Goal: Task Accomplishment & Management: Use online tool/utility

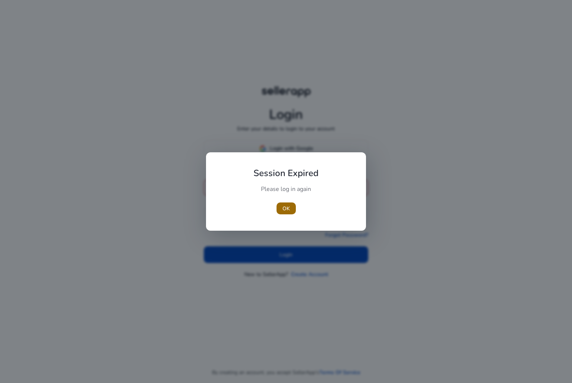
type input "**********"
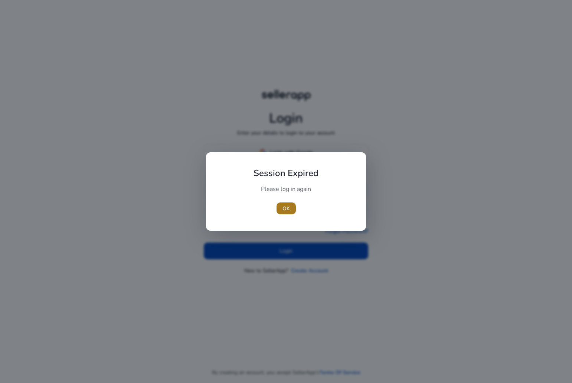
click at [284, 207] on span "OK" at bounding box center [285, 208] width 7 height 8
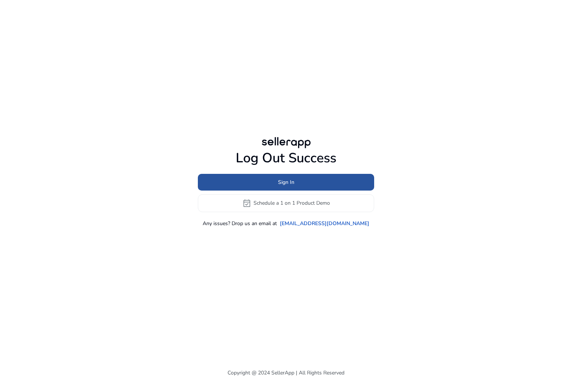
click at [291, 181] on span "Sign In" at bounding box center [286, 182] width 16 height 8
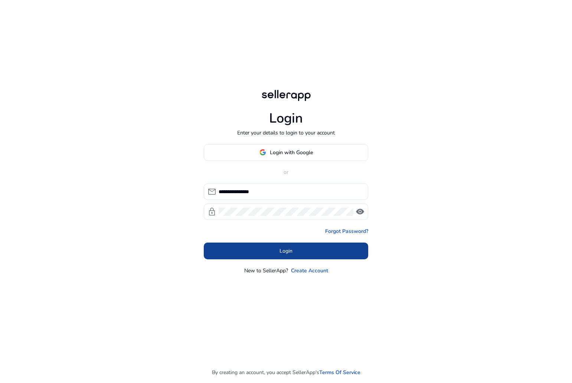
click at [278, 245] on span at bounding box center [286, 251] width 164 height 18
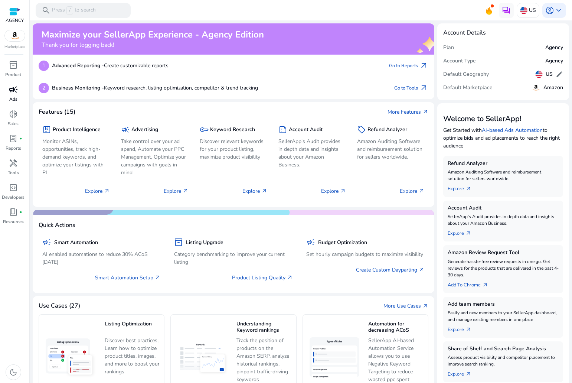
click at [16, 93] on span "campaign" at bounding box center [13, 89] width 9 height 9
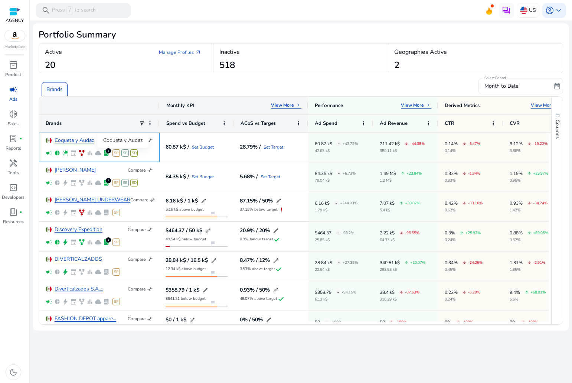
click at [148, 141] on span "compare_arrows" at bounding box center [150, 140] width 6 height 6
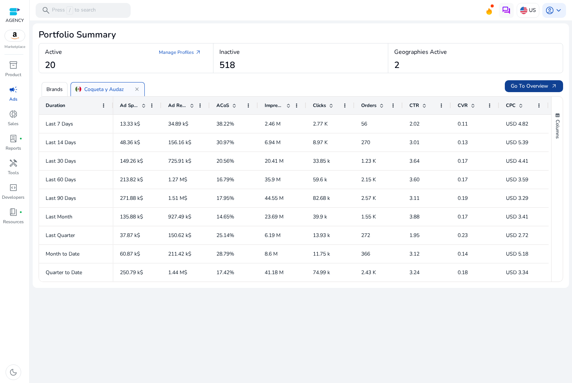
click at [524, 79] on span at bounding box center [534, 86] width 58 height 18
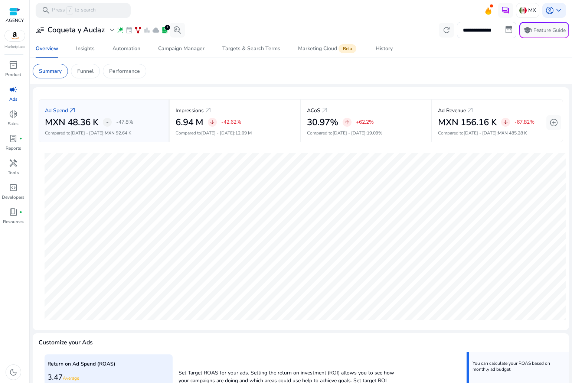
scroll to position [37, 0]
